Goal: Task Accomplishment & Management: Manage account settings

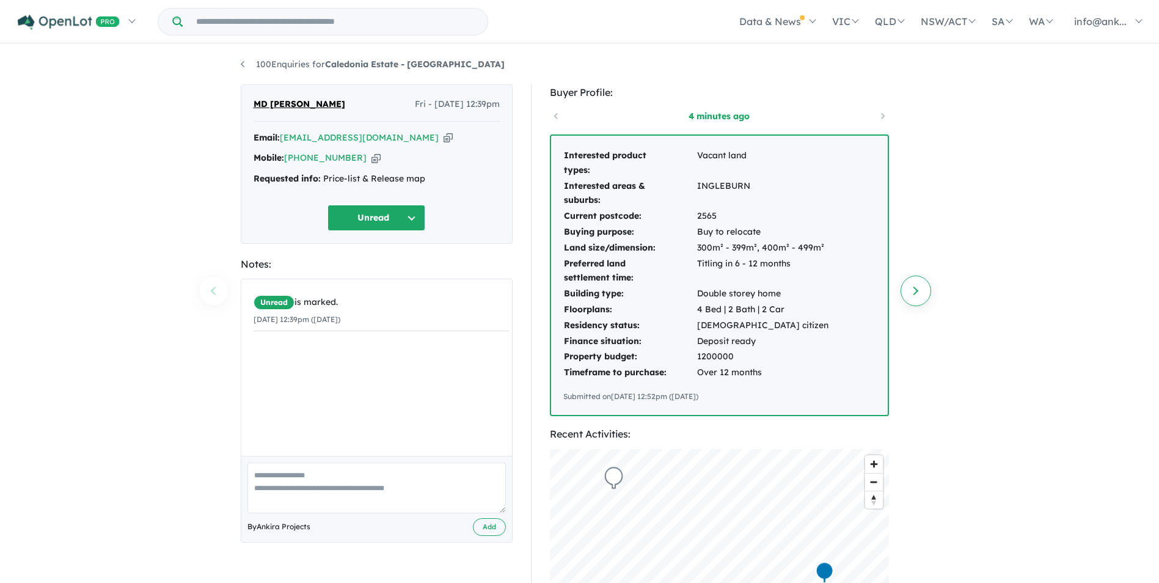
click at [923, 298] on link "Next enquiry" at bounding box center [915, 290] width 31 height 31
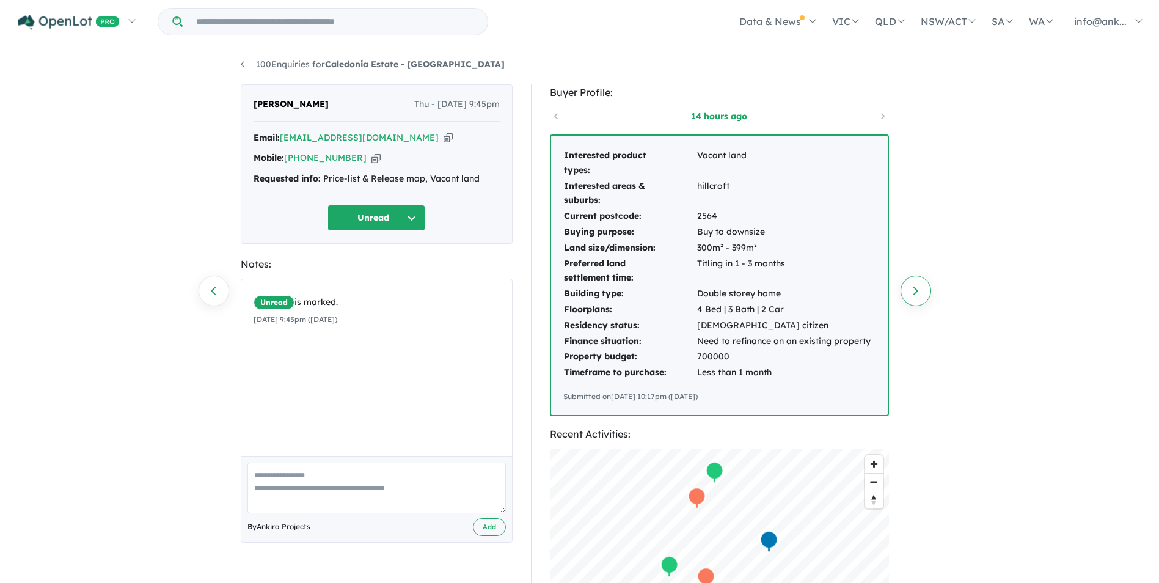
click at [907, 294] on link "Next enquiry" at bounding box center [915, 290] width 31 height 31
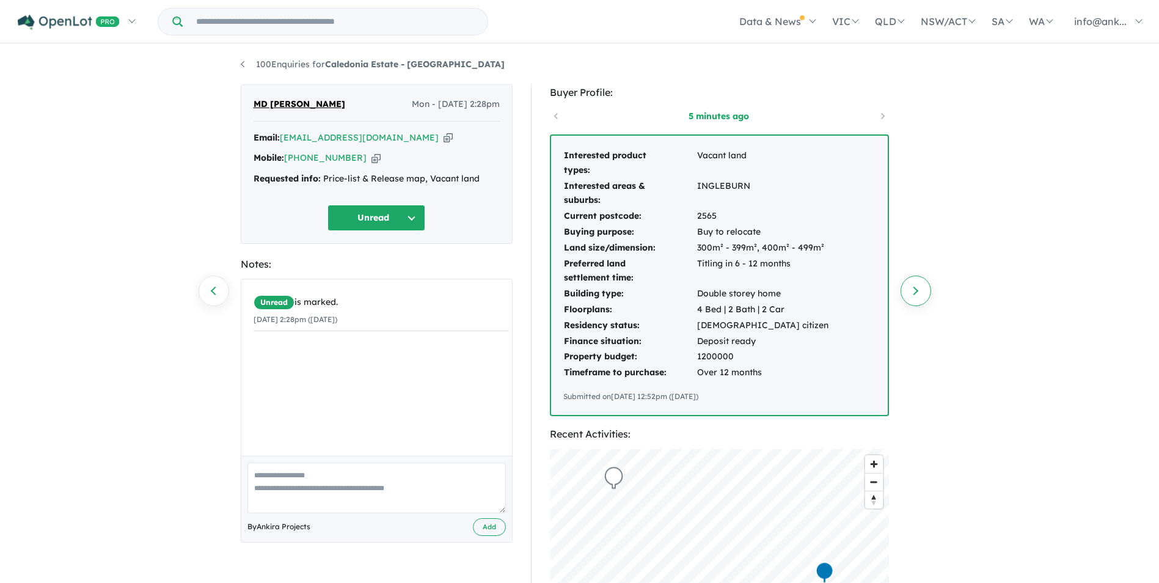
click at [907, 294] on link "Next enquiry" at bounding box center [915, 290] width 31 height 31
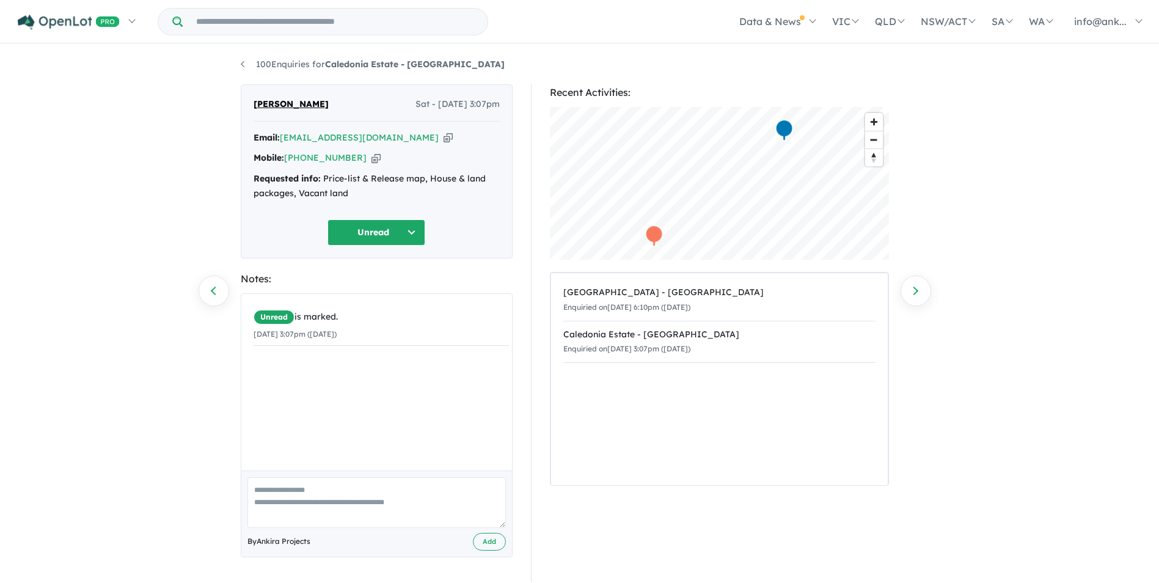
click at [907, 294] on link "Next enquiry" at bounding box center [915, 290] width 31 height 31
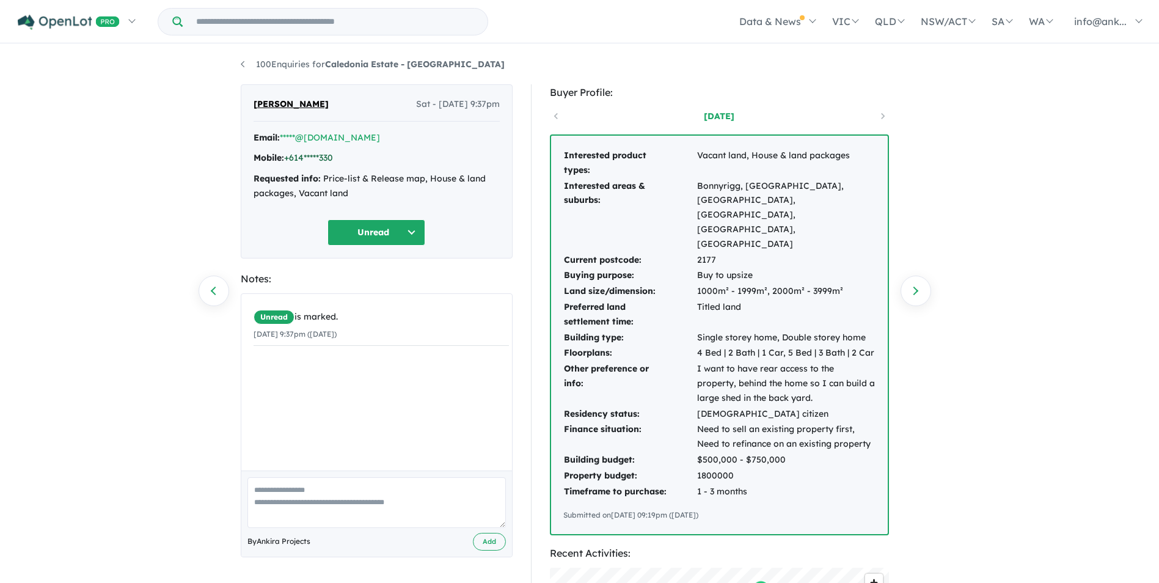
click at [321, 160] on link "+614*****330" at bounding box center [308, 157] width 49 height 11
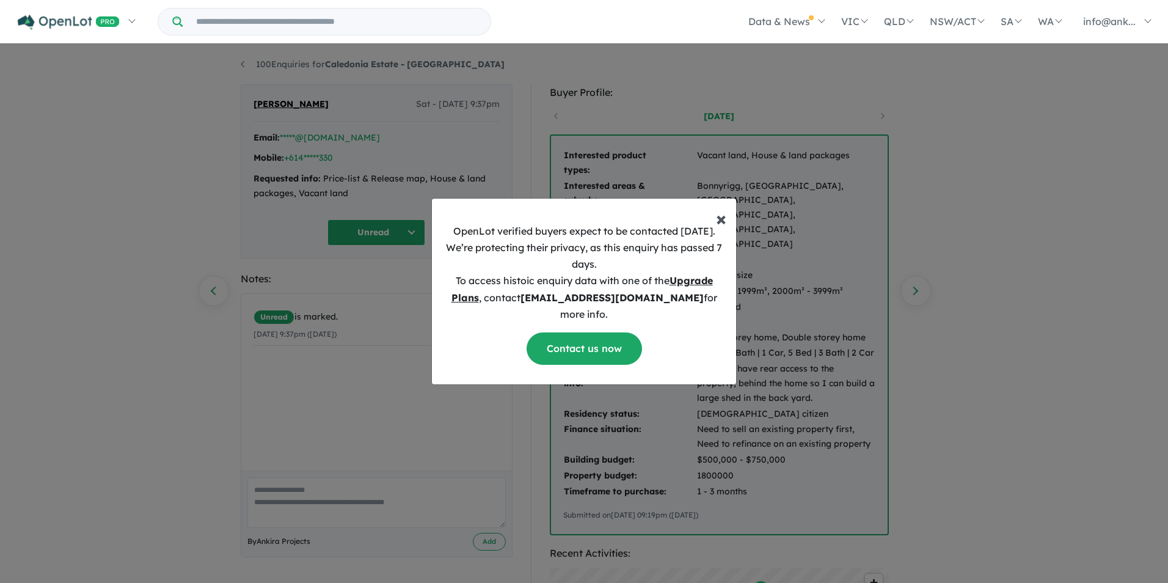
click at [720, 225] on span "×" at bounding box center [721, 218] width 10 height 24
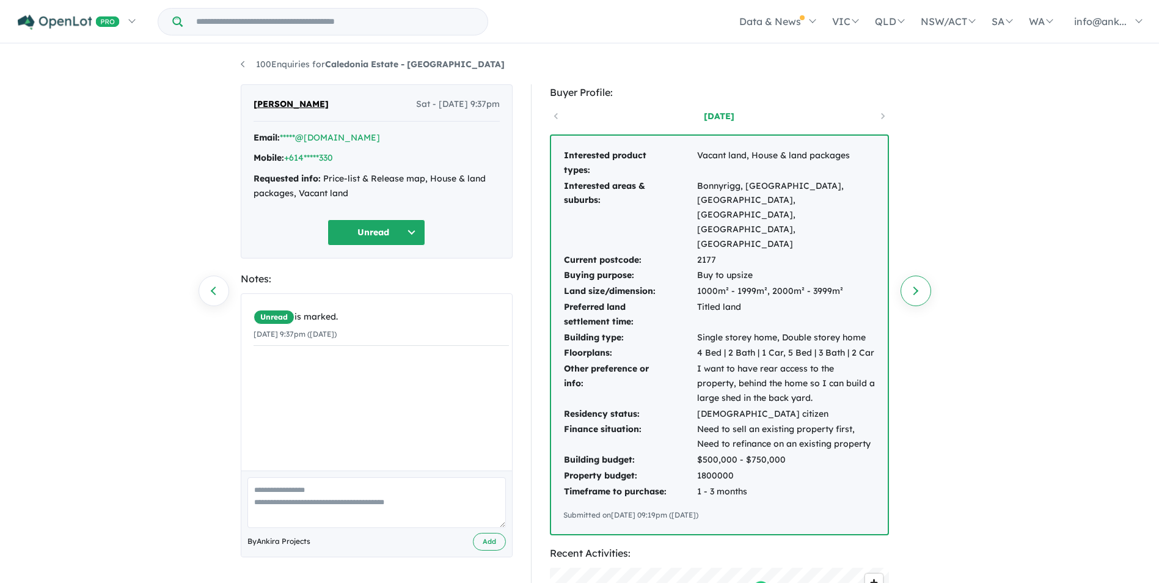
click at [909, 286] on link "Next enquiry" at bounding box center [915, 290] width 31 height 31
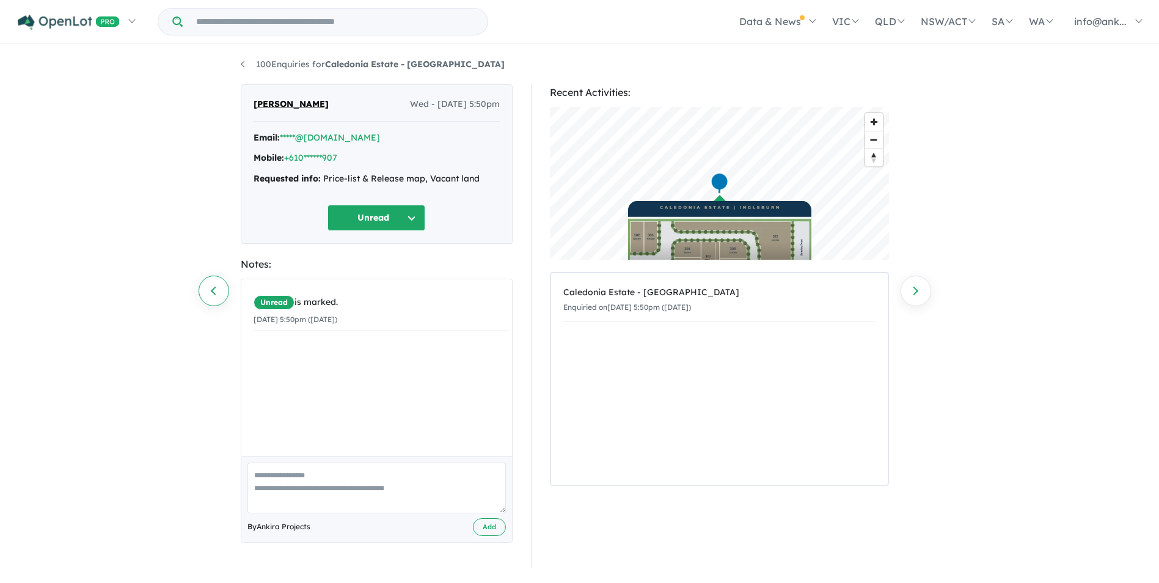
click at [206, 297] on link "Previous enquiry" at bounding box center [213, 290] width 31 height 31
